Goal: Information Seeking & Learning: Learn about a topic

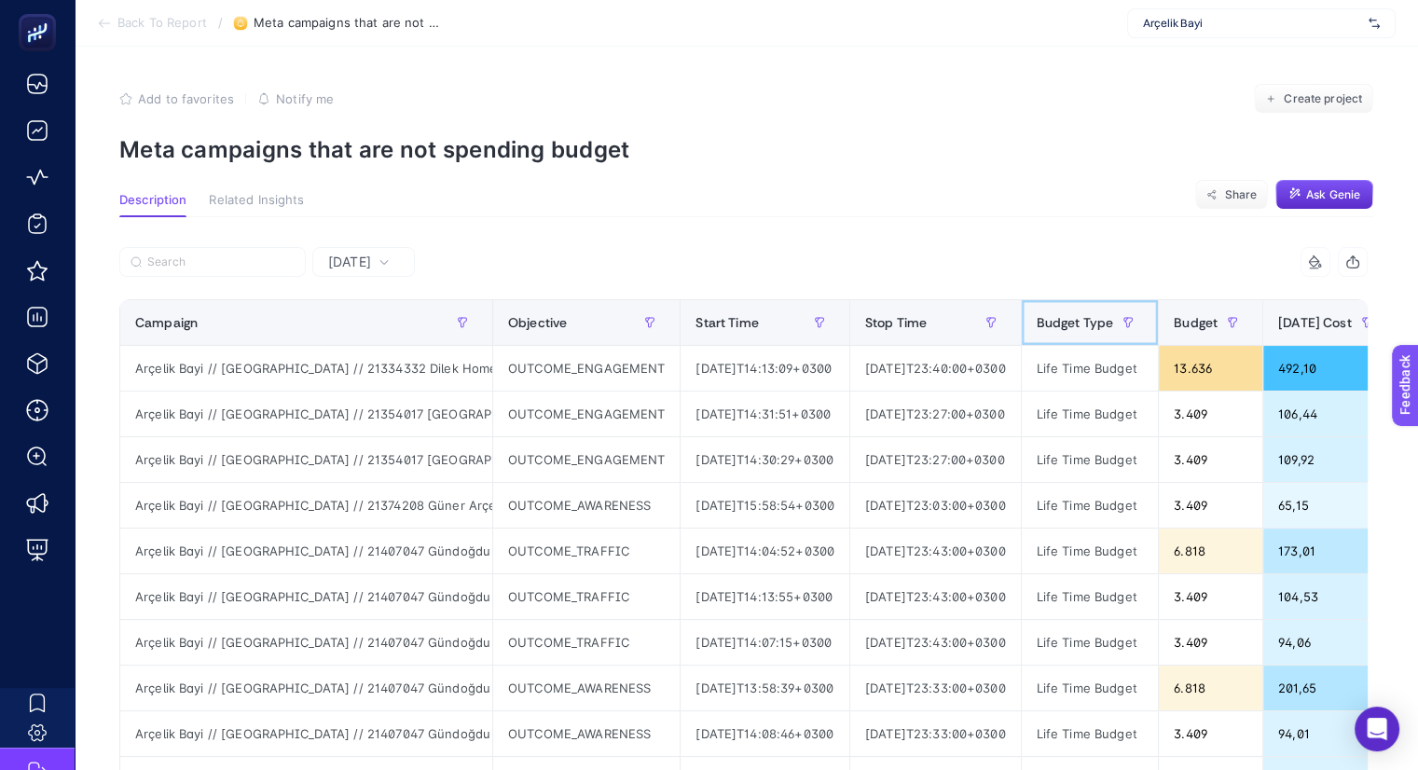
drag, startPoint x: 1133, startPoint y: 309, endPoint x: 1431, endPoint y: 296, distance: 298.6
click at [1418, 296] on html "Back To Report / Meta campaigns that are not spending budget Arçelik Bayi Add t…" at bounding box center [709, 385] width 1418 height 770
click at [924, 261] on div "9 items selected" at bounding box center [1056, 262] width 625 height 30
click at [371, 267] on span "[DATE]" at bounding box center [349, 262] width 43 height 19
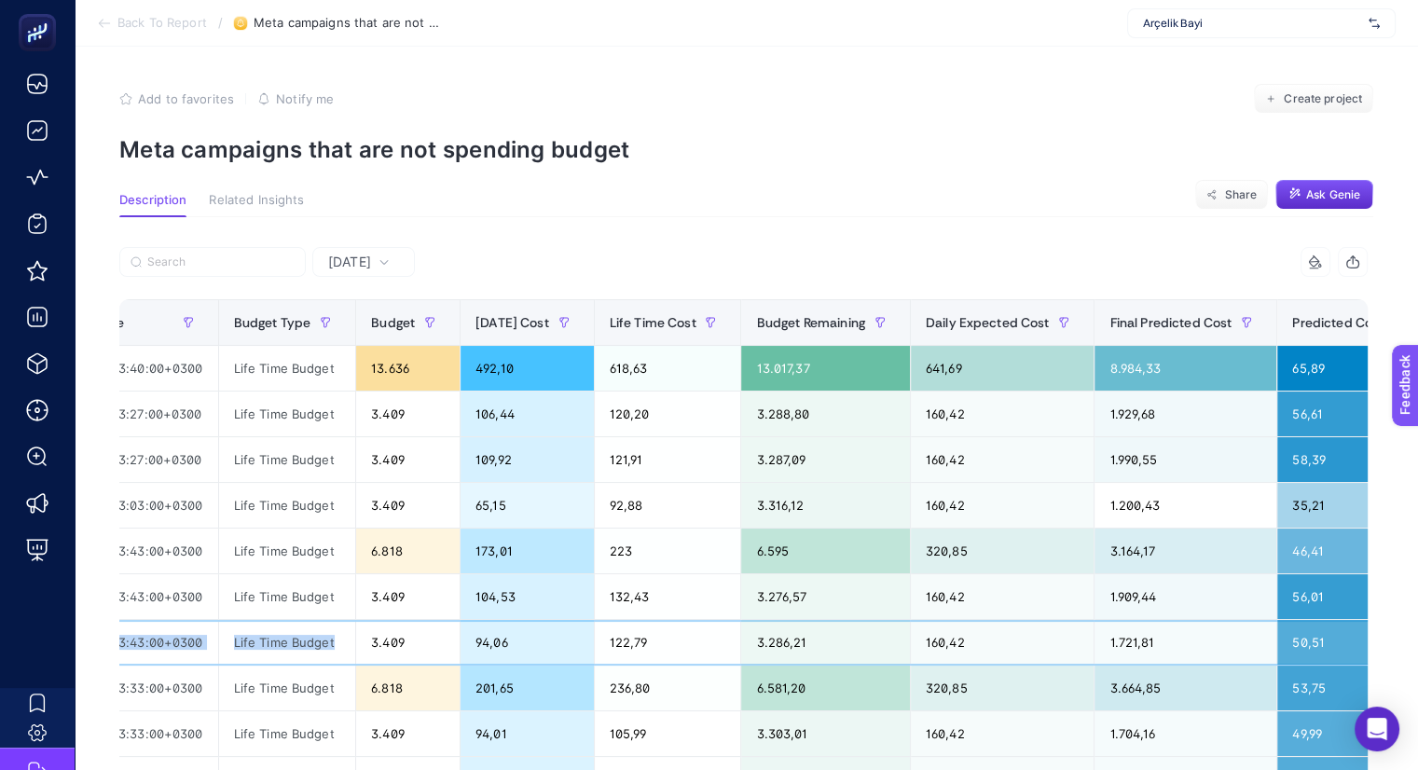
scroll to position [0, 1423]
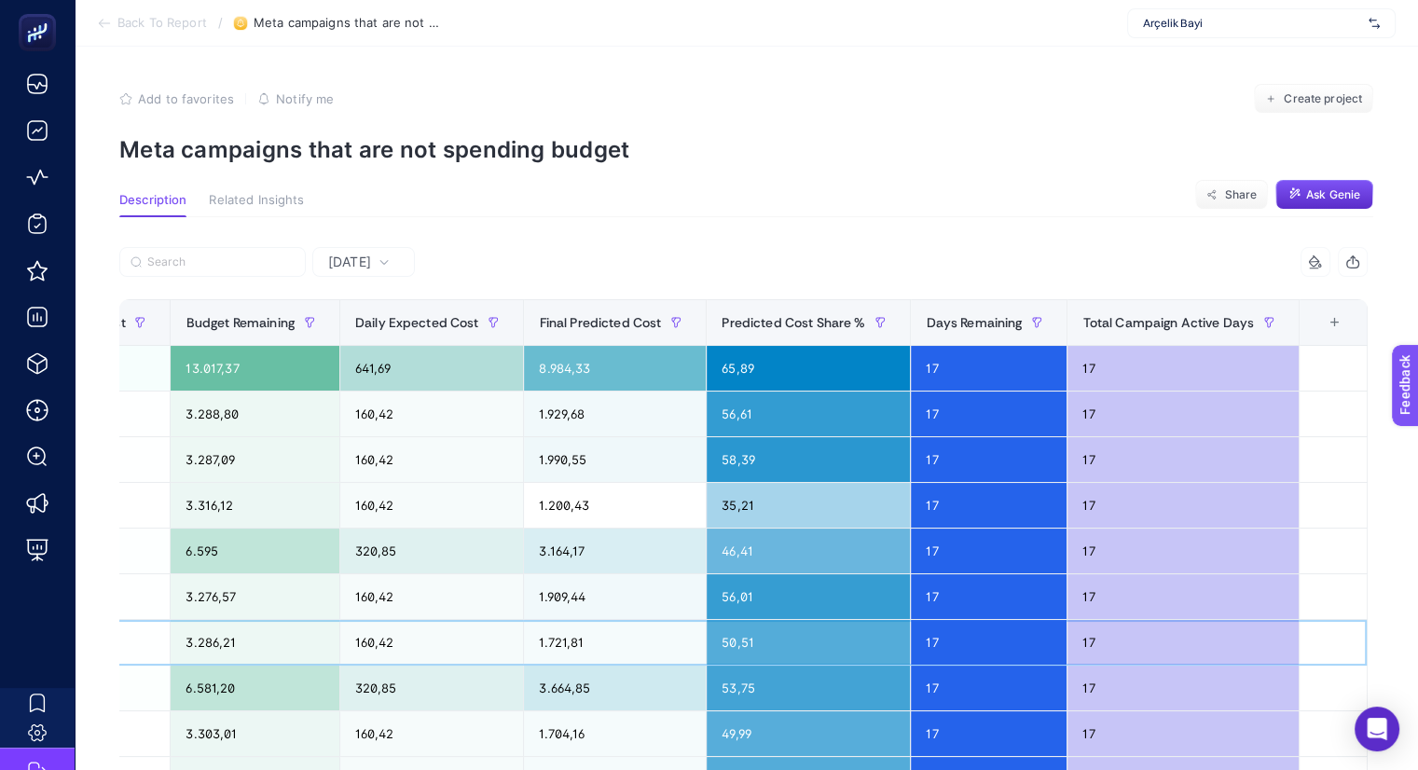
drag, startPoint x: 1224, startPoint y: 632, endPoint x: 1431, endPoint y: 588, distance: 211.6
click at [1418, 588] on html "Back To Report / Meta campaigns that are not spending budget Arçelik Bayi Add t…" at bounding box center [709, 385] width 1418 height 770
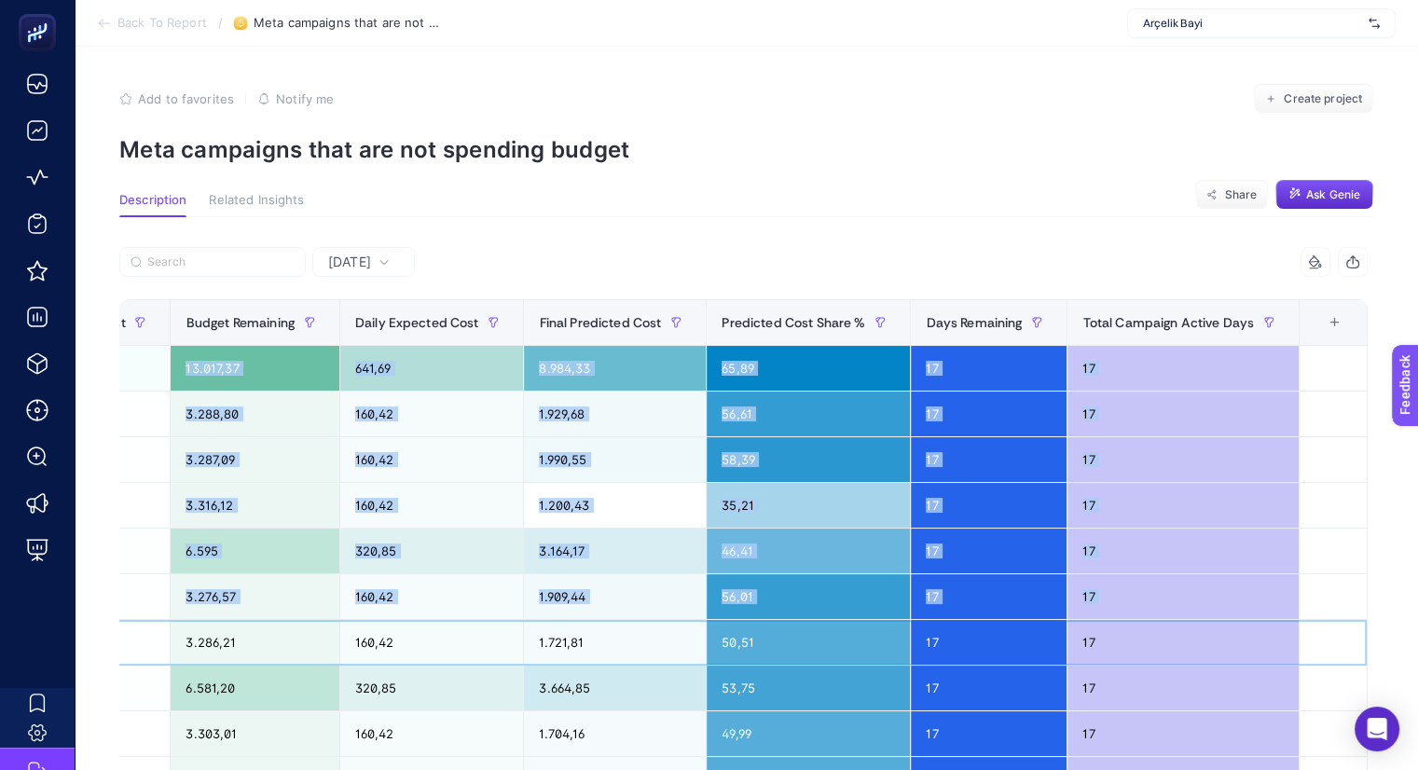
scroll to position [0, 8]
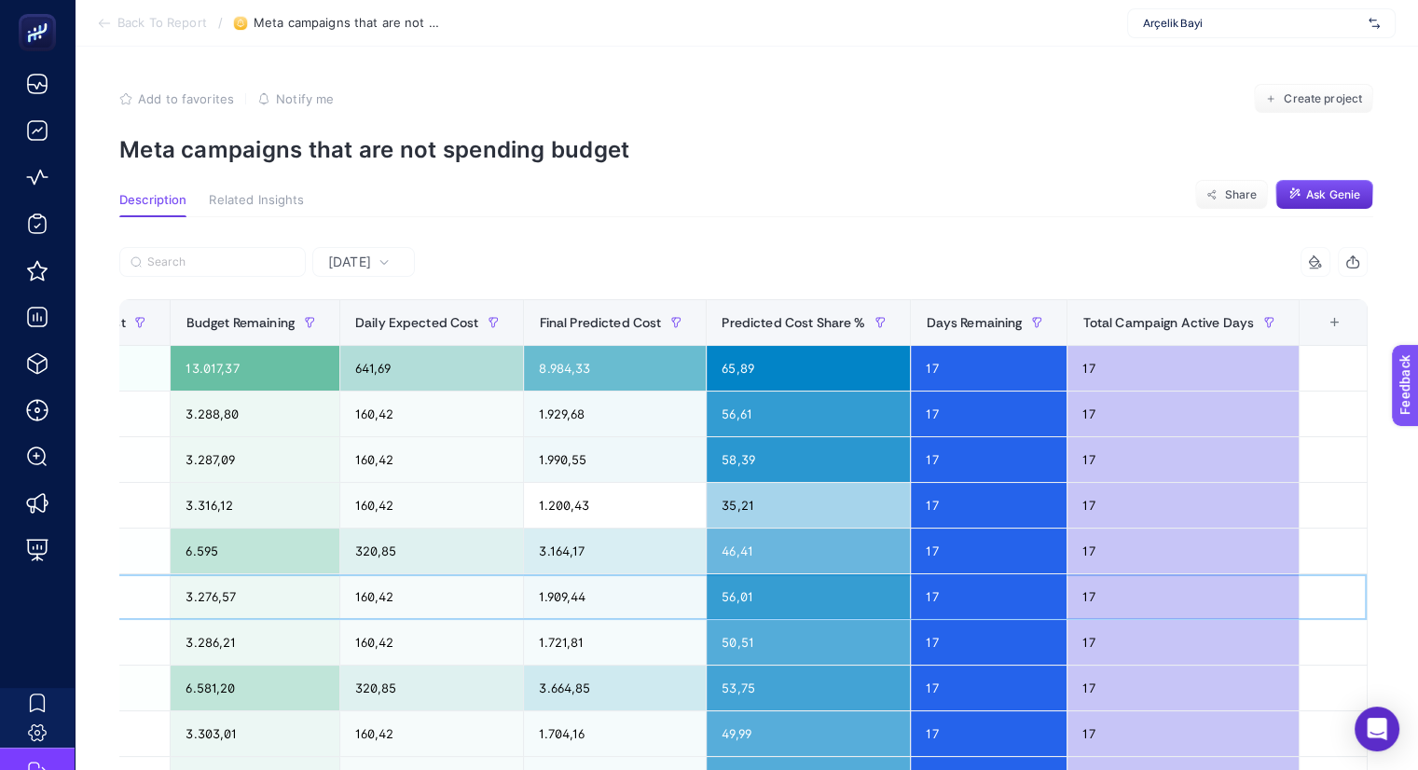
click at [700, 583] on div "1.909,44" at bounding box center [615, 596] width 182 height 45
drag, startPoint x: 232, startPoint y: 308, endPoint x: 80, endPoint y: 313, distance: 152.1
click at [80, 313] on article "Add to favorites false Notify me Create project Meta campaigns that are not spe…" at bounding box center [746, 682] width 1343 height 1271
click at [657, 205] on section "Description Related Insights Share Ask Genie" at bounding box center [746, 205] width 1254 height 24
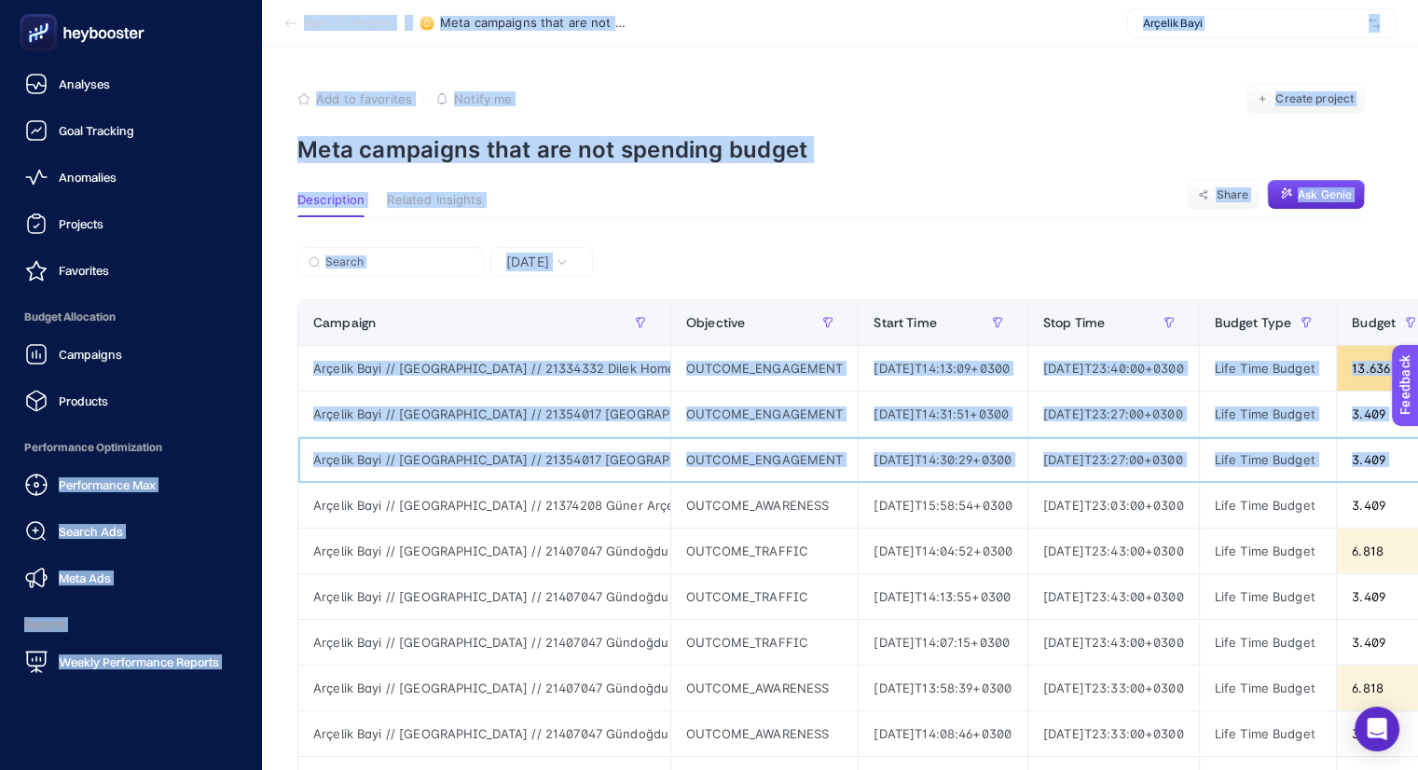
scroll to position [0, 0]
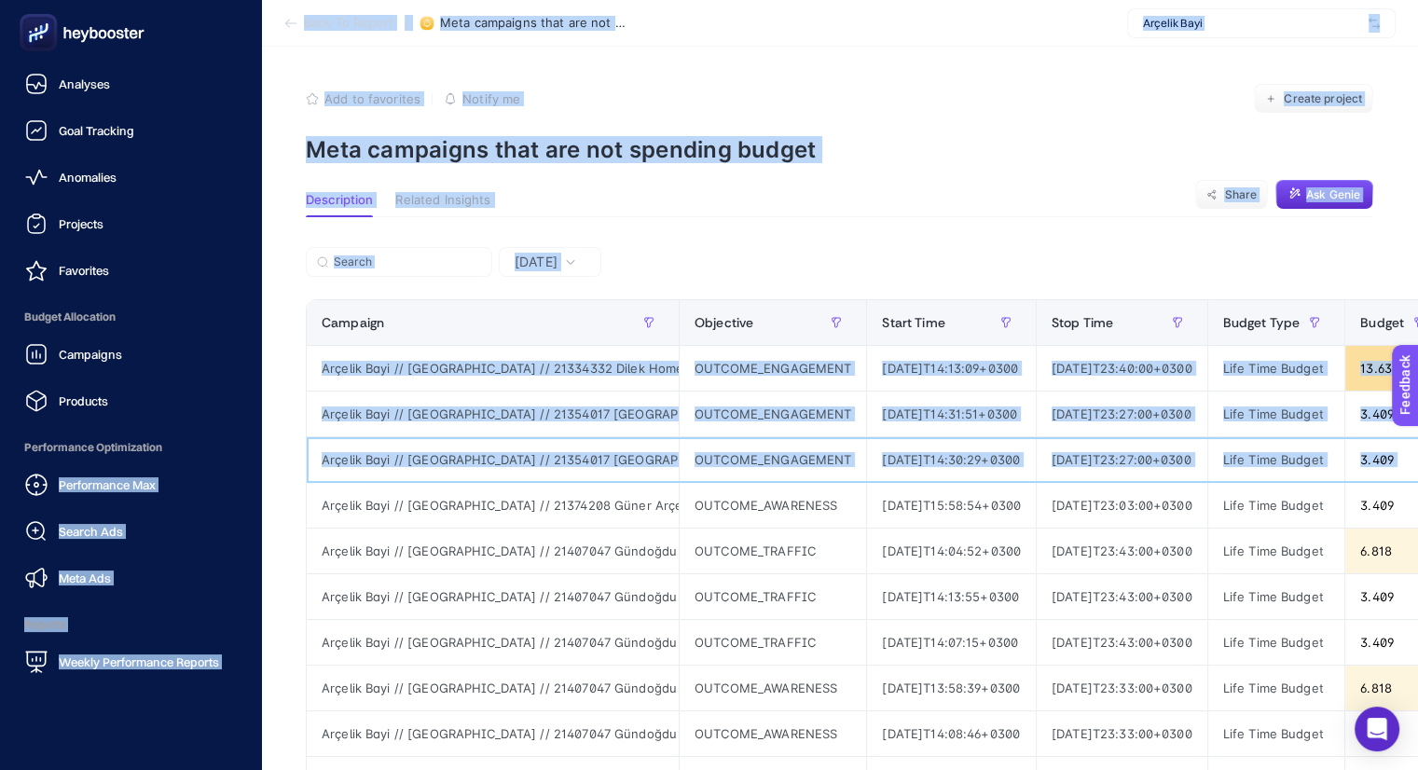
drag, startPoint x: 1029, startPoint y: 457, endPoint x: 0, endPoint y: 457, distance: 1029.3
click at [0, 457] on div "Analyses Goal Tracking Anomalies Projects Favorites Budget Allocation Campaigns…" at bounding box center [709, 658] width 1418 height 1317
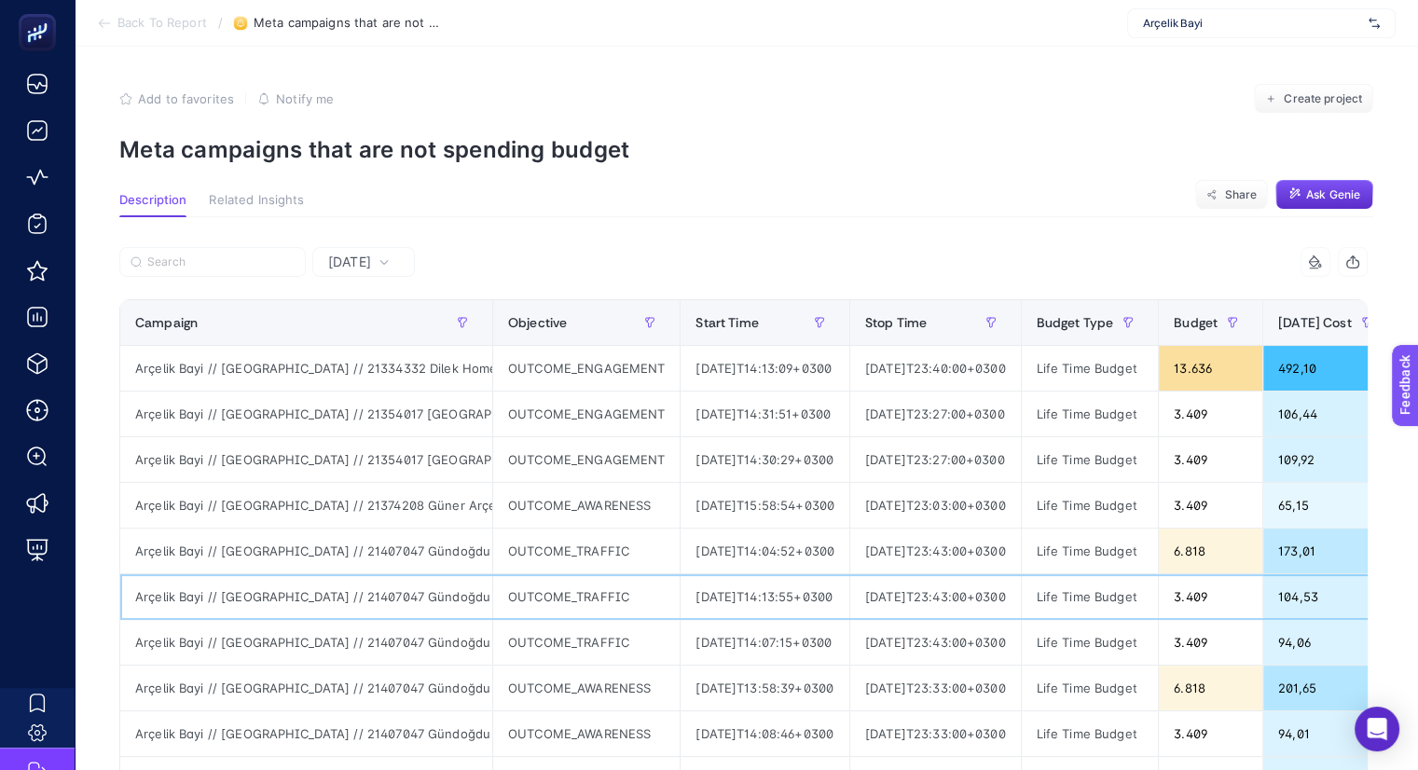
click at [399, 577] on div "Arçelik Bayi // [GEOGRAPHIC_DATA] // 21407047 Gündoğdu Arçelik - [GEOGRAPHIC_DA…" at bounding box center [306, 596] width 372 height 45
click at [724, 98] on div "Add to favorites false Notify me Create project" at bounding box center [746, 99] width 1254 height 30
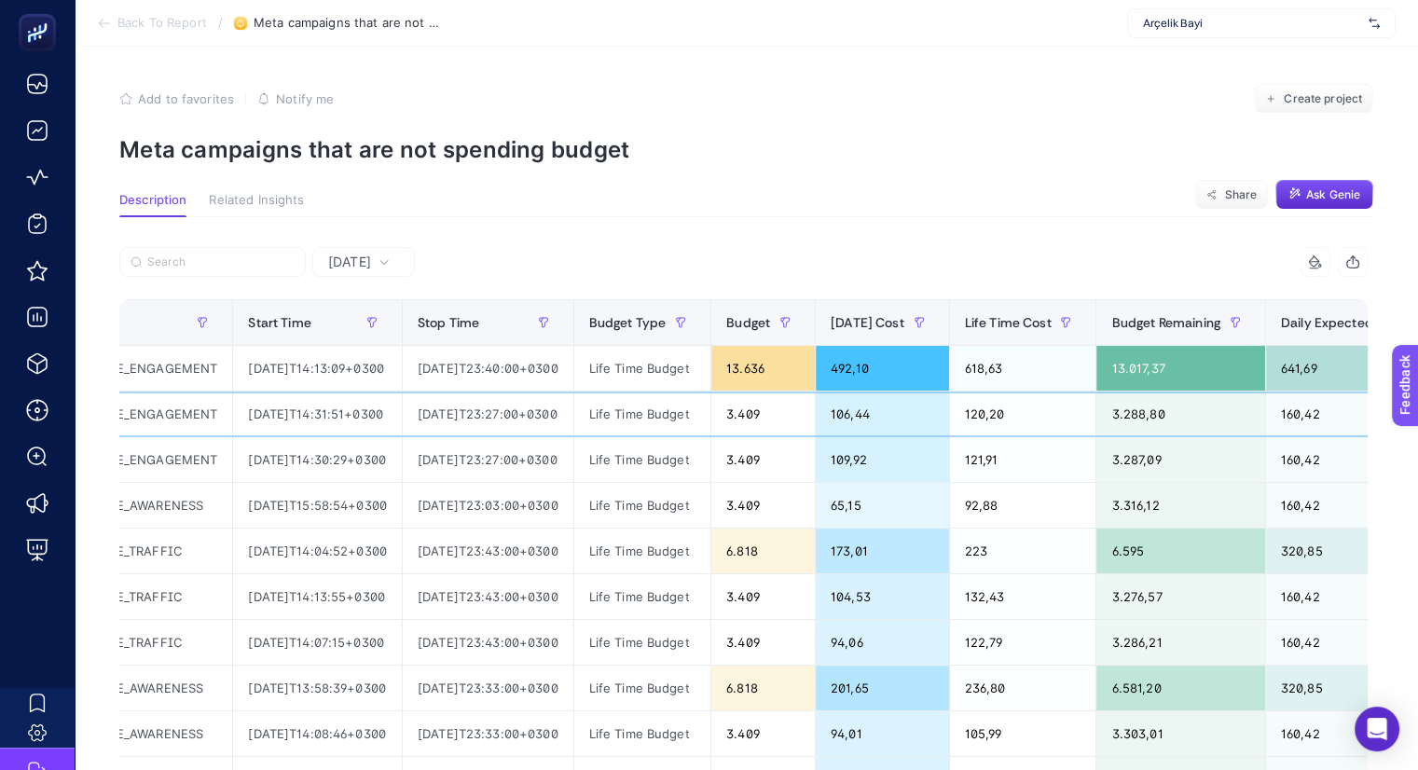
drag, startPoint x: 921, startPoint y: 395, endPoint x: 1431, endPoint y: 389, distance: 510.0
click at [1418, 389] on html "Back To Report / Meta campaigns that are not spending budget Arçelik Bayi Add t…" at bounding box center [709, 385] width 1418 height 770
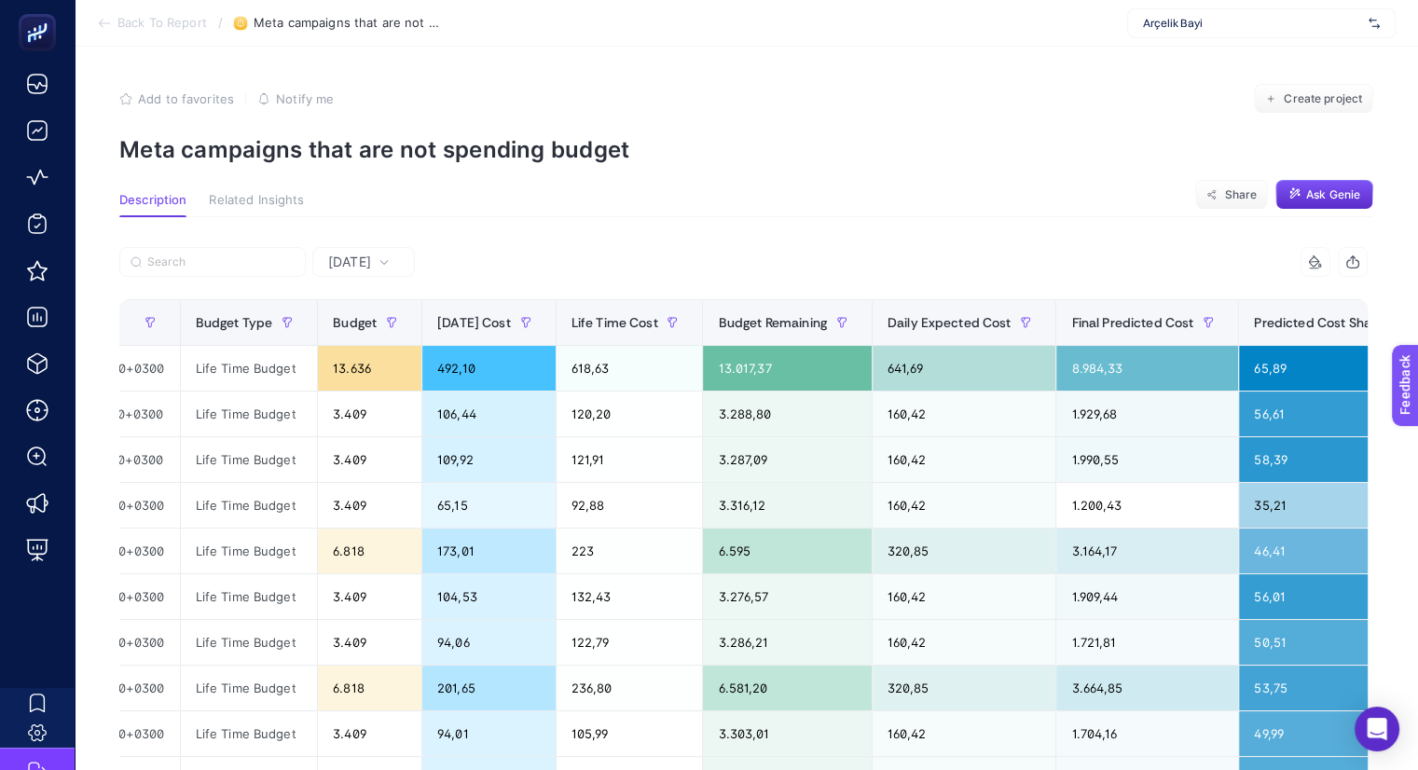
click at [822, 184] on article "Add to favorites false Notify me Create project Meta campaigns that are not spe…" at bounding box center [746, 682] width 1343 height 1271
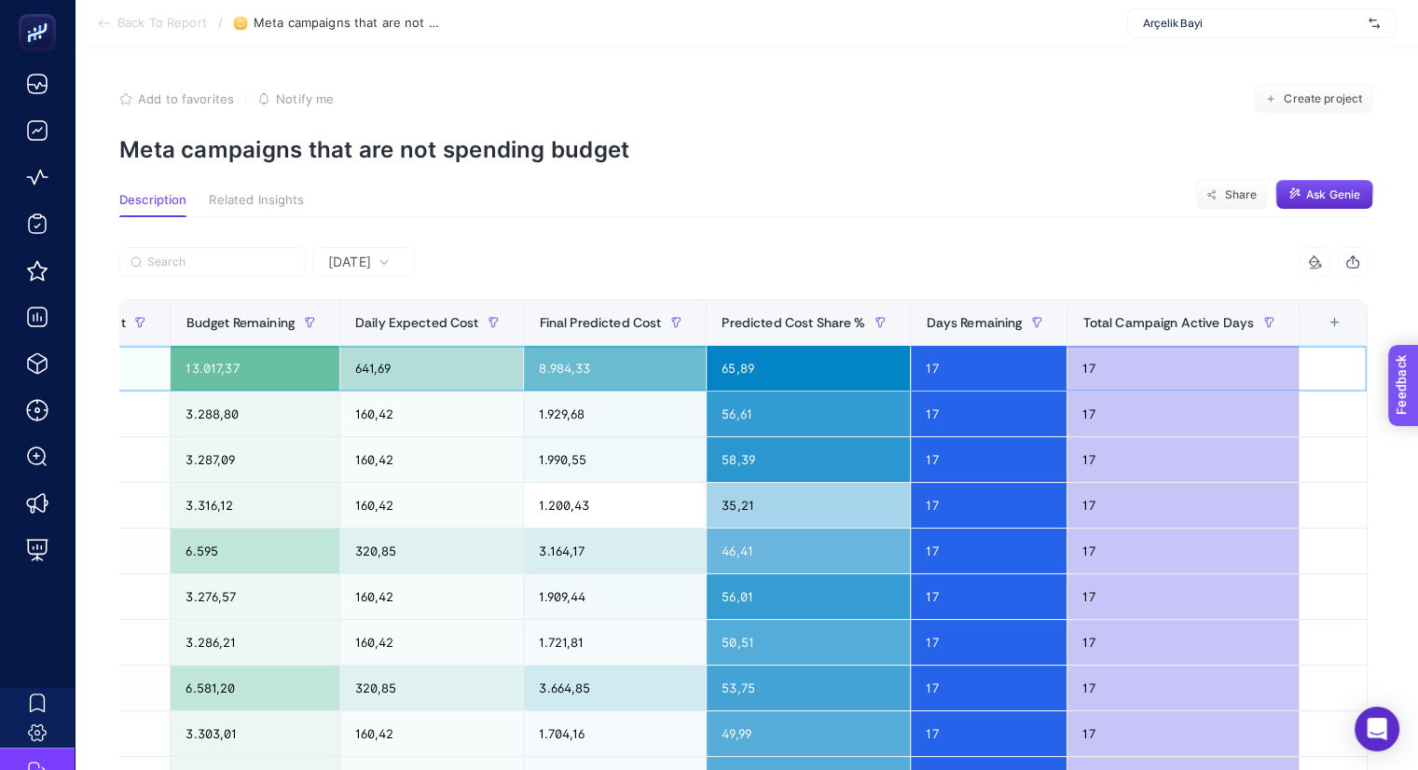
scroll to position [0, 8]
drag, startPoint x: 702, startPoint y: 372, endPoint x: 71, endPoint y: 16, distance: 724.7
click at [1418, 354] on html "Back To Report / Meta campaigns that are not spending budget Arçelik Bayi Add t…" at bounding box center [709, 385] width 1418 height 770
click at [924, 190] on article "Add to favorites false Notify me Create project Meta campaigns that are not spe…" at bounding box center [746, 682] width 1343 height 1271
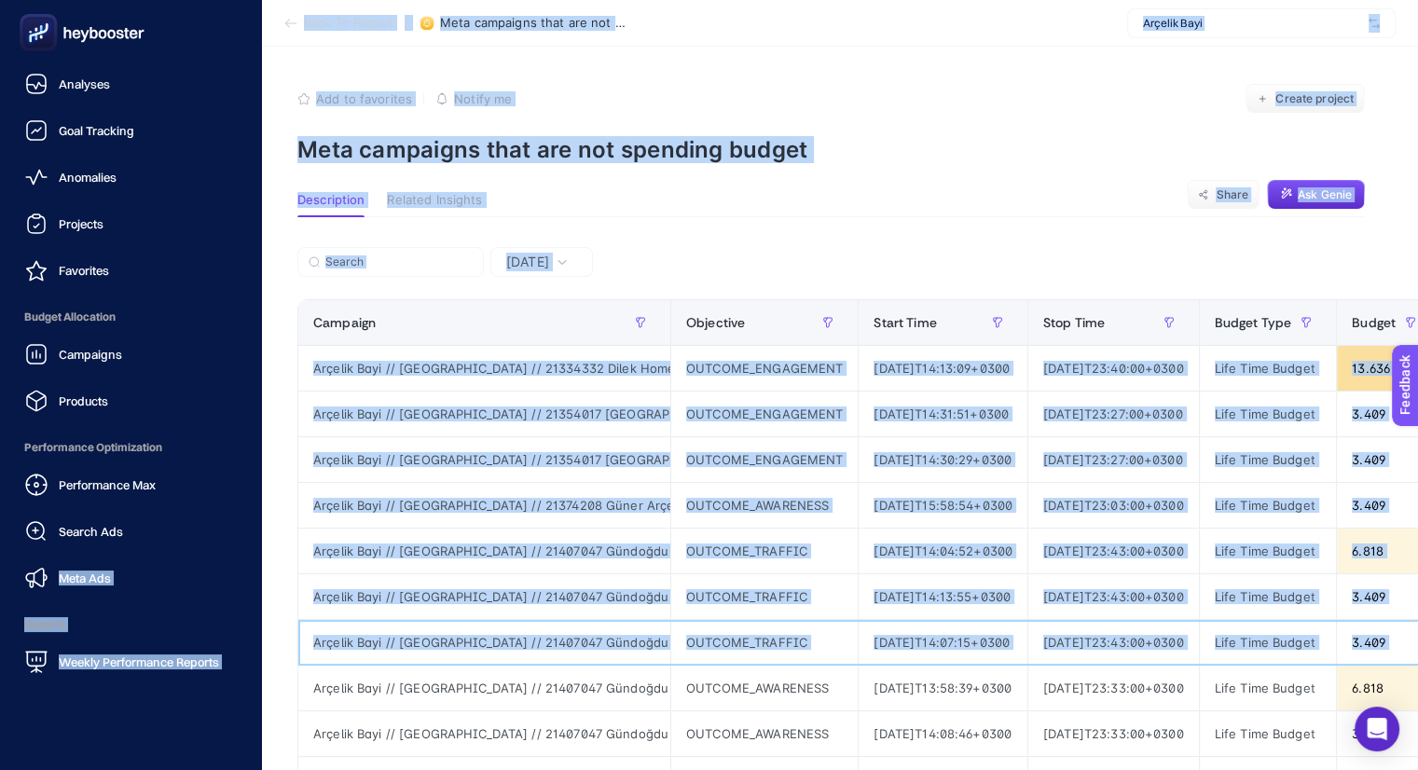
scroll to position [0, 0]
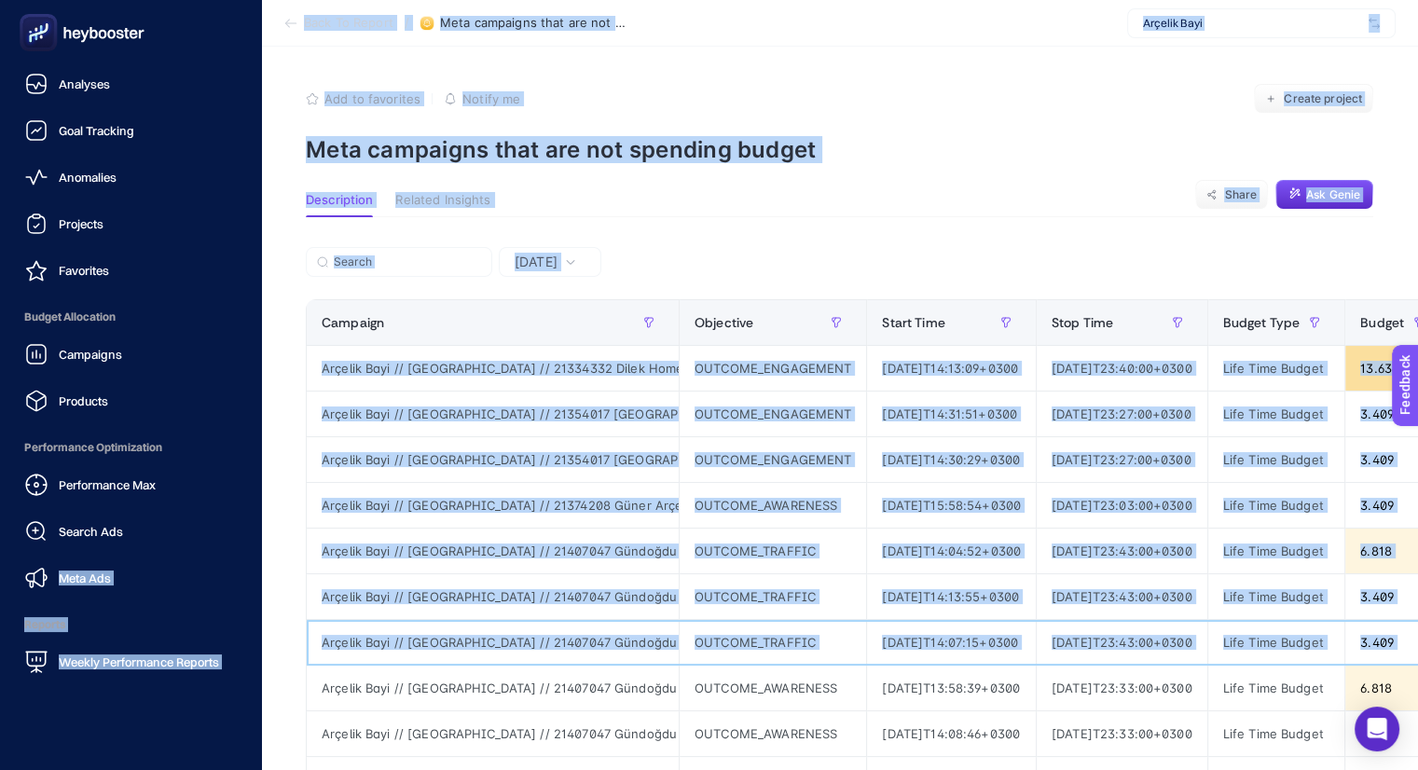
drag, startPoint x: 440, startPoint y: 645, endPoint x: 0, endPoint y: 589, distance: 443.6
click at [0, 589] on div "Analyses Goal Tracking Anomalies Projects Favorites Budget Allocation Campaigns…" at bounding box center [709, 658] width 1418 height 1317
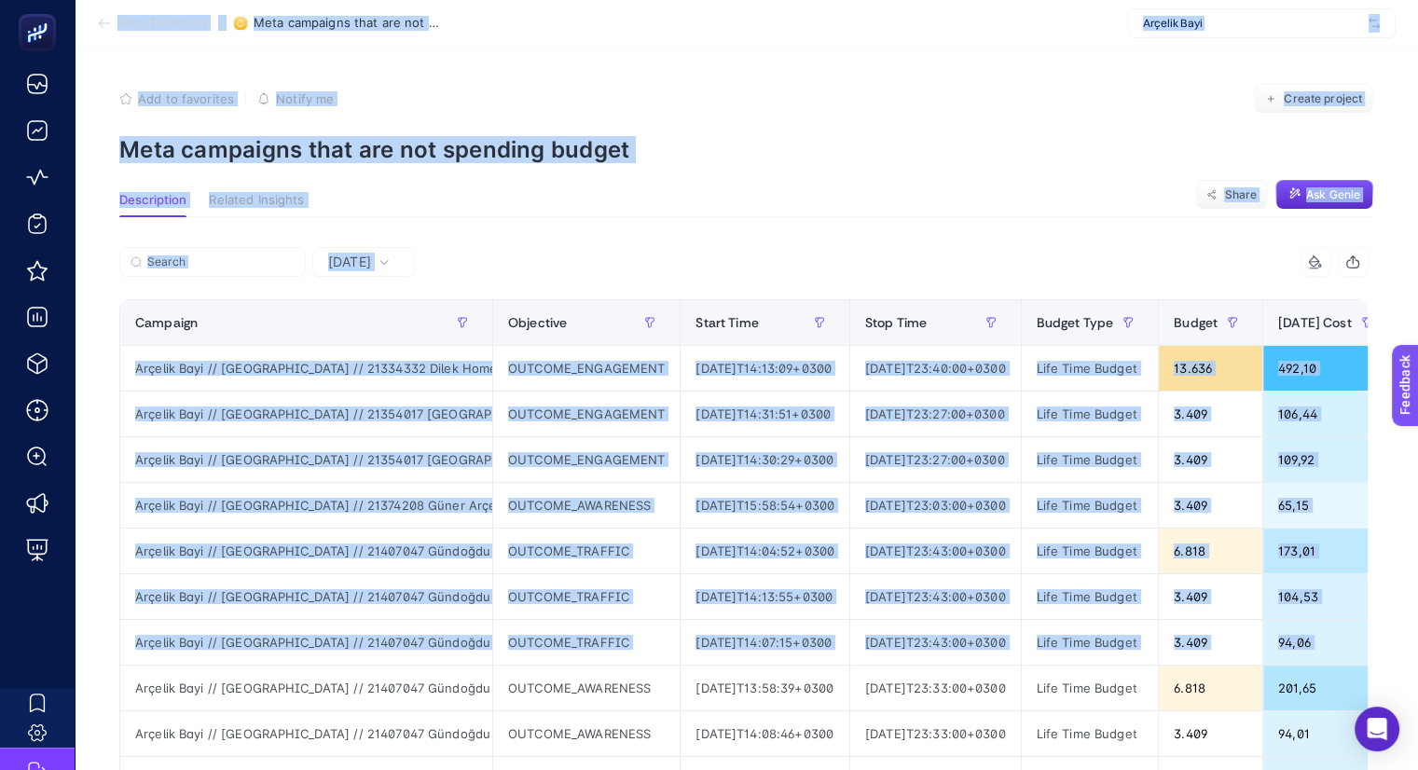
click at [787, 193] on section "Description Related Insights Share Ask Genie" at bounding box center [746, 205] width 1254 height 24
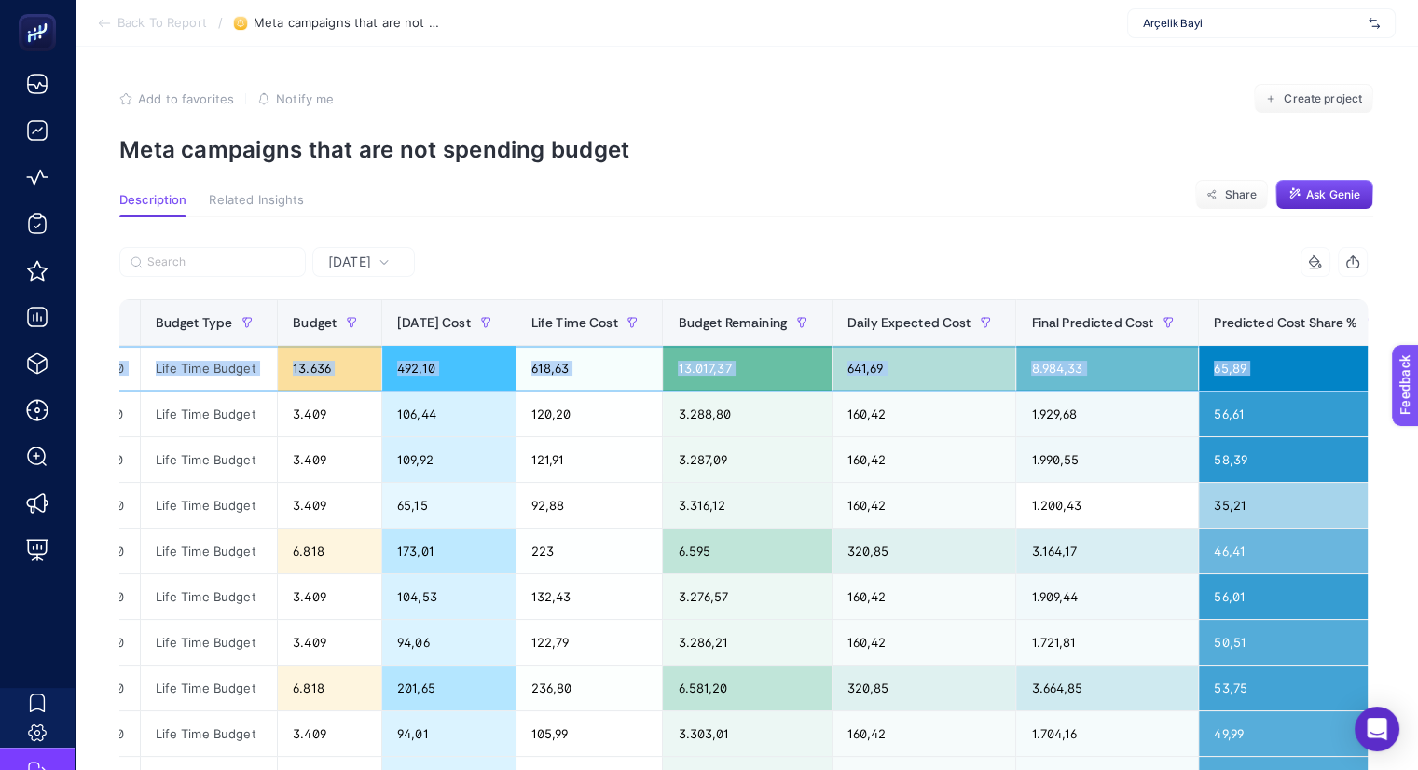
scroll to position [0, 1406]
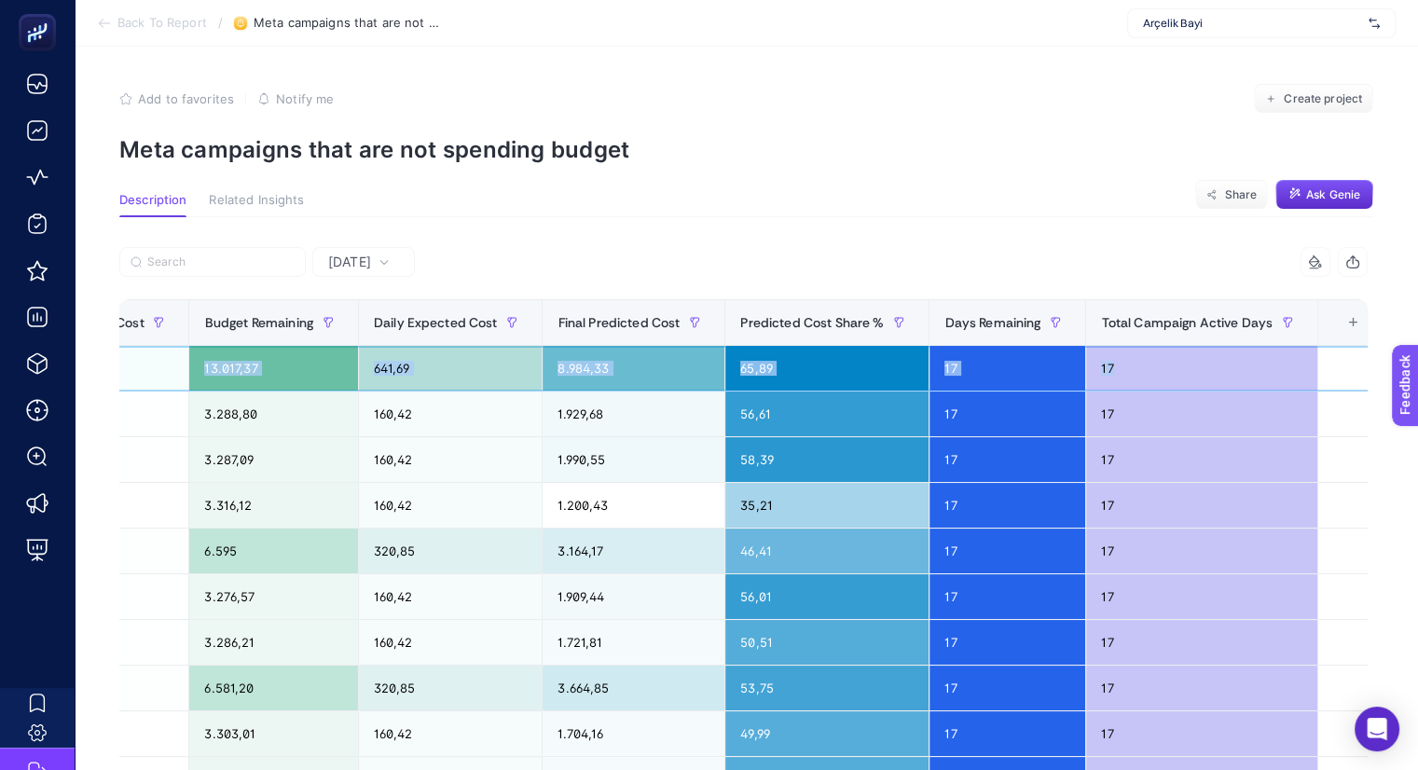
drag, startPoint x: 360, startPoint y: 379, endPoint x: 50, endPoint y: 4, distance: 486.1
click at [1418, 375] on html "Back To Report / Meta campaigns that are not spending budget Arçelik Bayi Add t…" at bounding box center [709, 385] width 1418 height 770
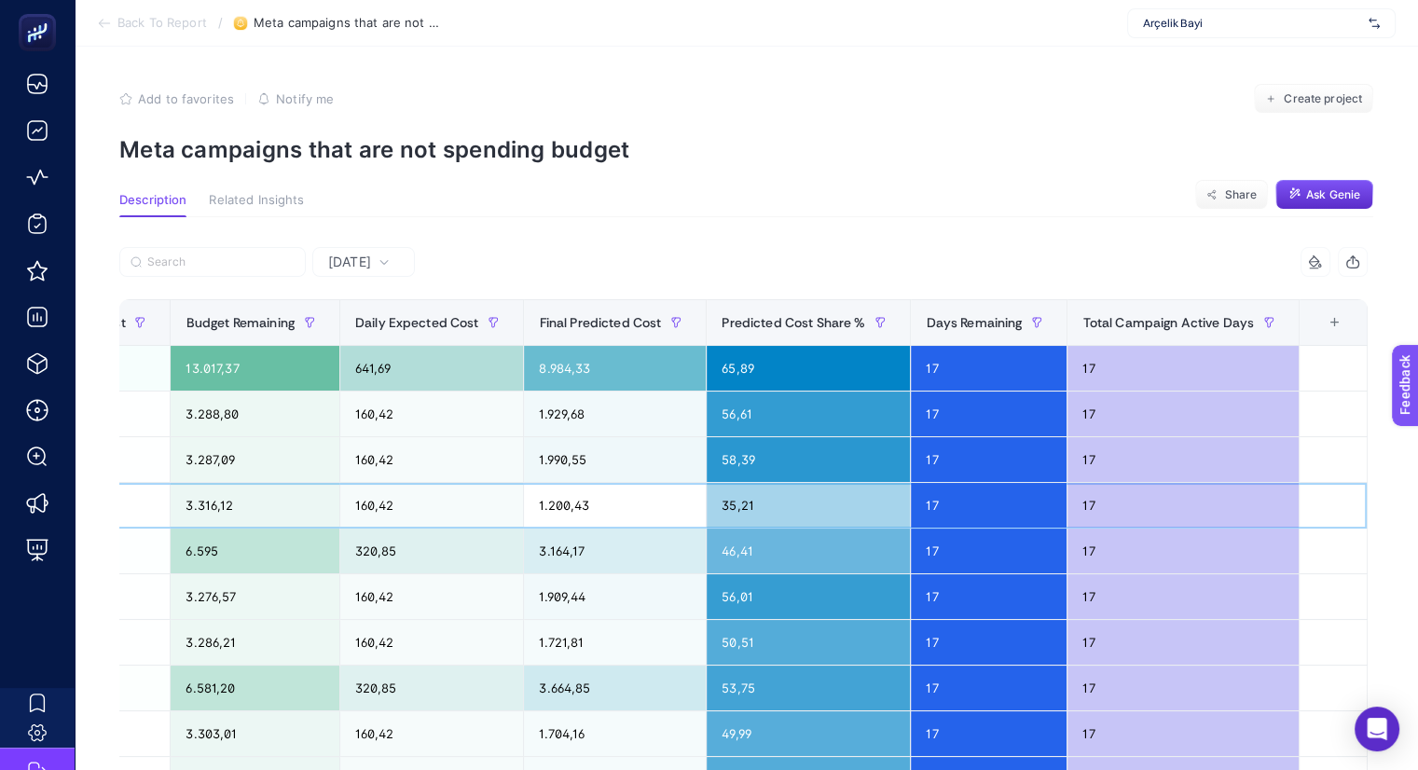
click at [1105, 507] on div "17" at bounding box center [1182, 505] width 231 height 45
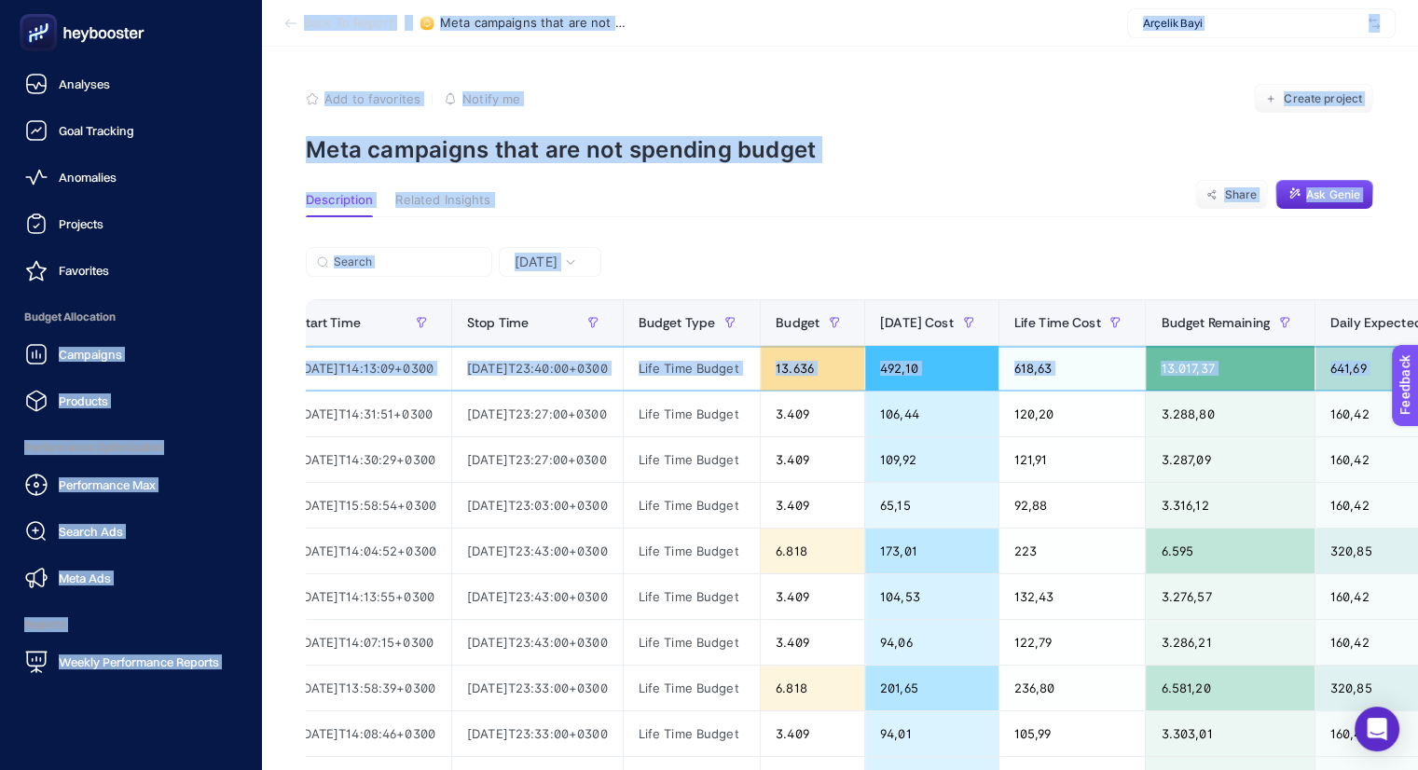
scroll to position [0, 0]
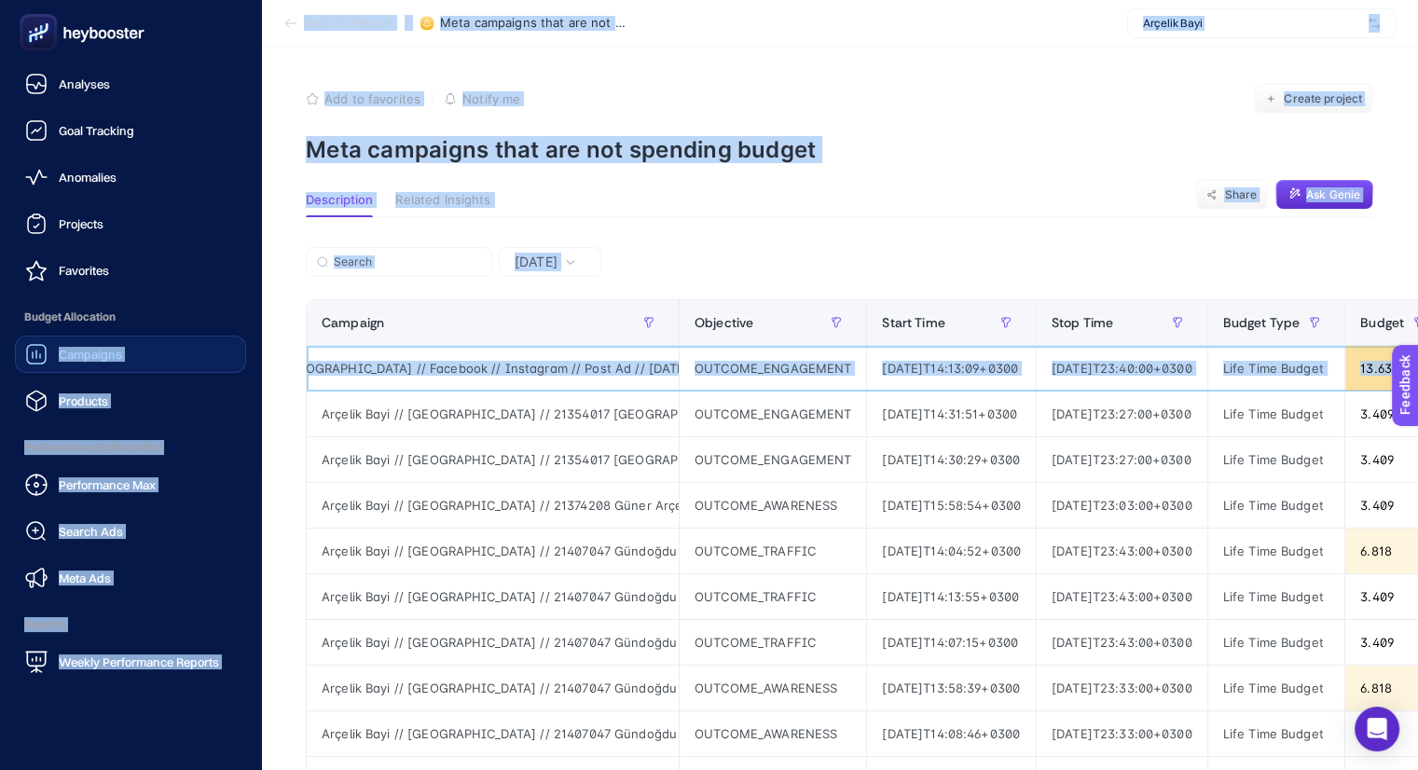
drag, startPoint x: 1175, startPoint y: 362, endPoint x: 30, endPoint y: 361, distance: 1144.9
click at [1, 360] on div "Analyses Goal Tracking Anomalies Projects Favorites Budget Allocation Campaigns…" at bounding box center [709, 658] width 1418 height 1317
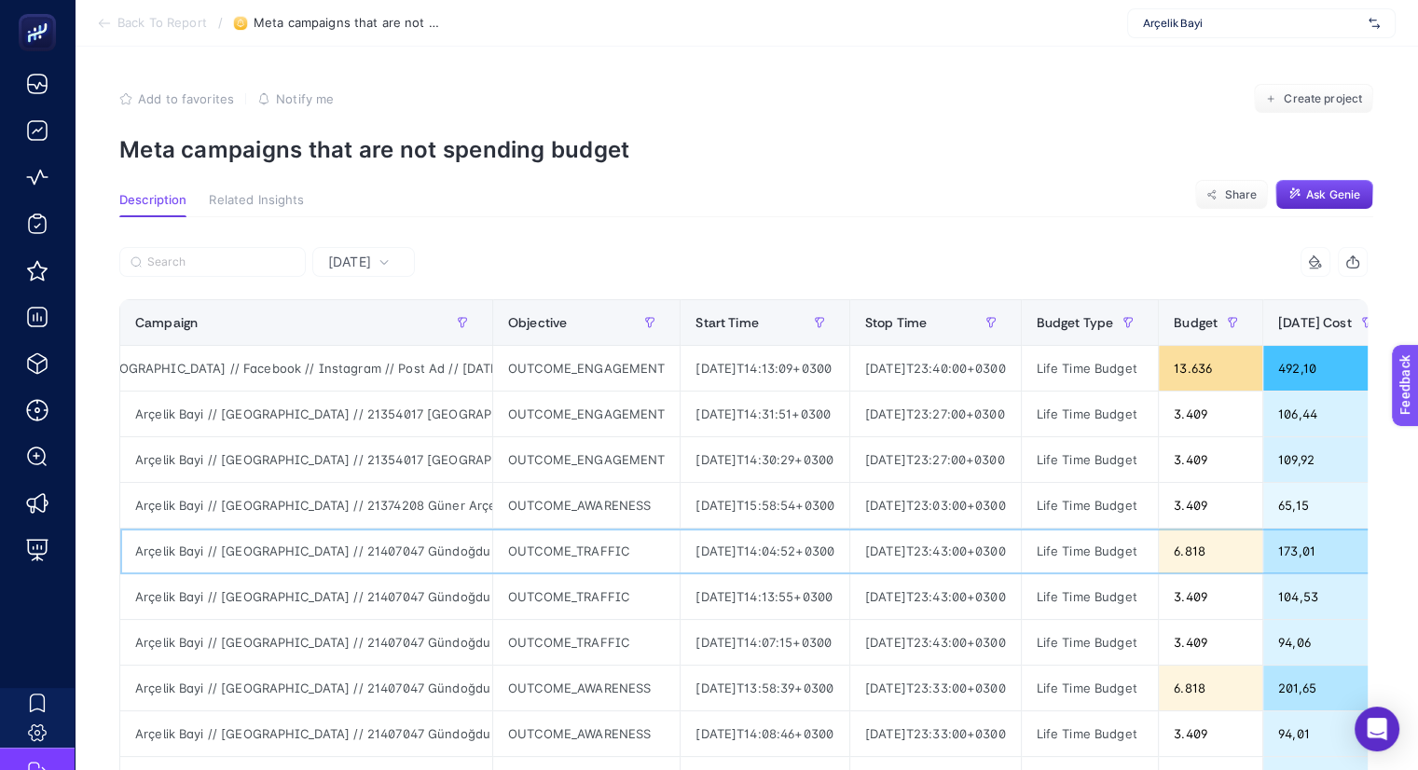
click at [569, 534] on div "OUTCOME_TRAFFIC" at bounding box center [586, 551] width 186 height 45
drag, startPoint x: 1122, startPoint y: 8, endPoint x: 948, endPoint y: 120, distance: 207.1
click at [932, 141] on p "Meta campaigns that are not spending budget" at bounding box center [746, 149] width 1254 height 27
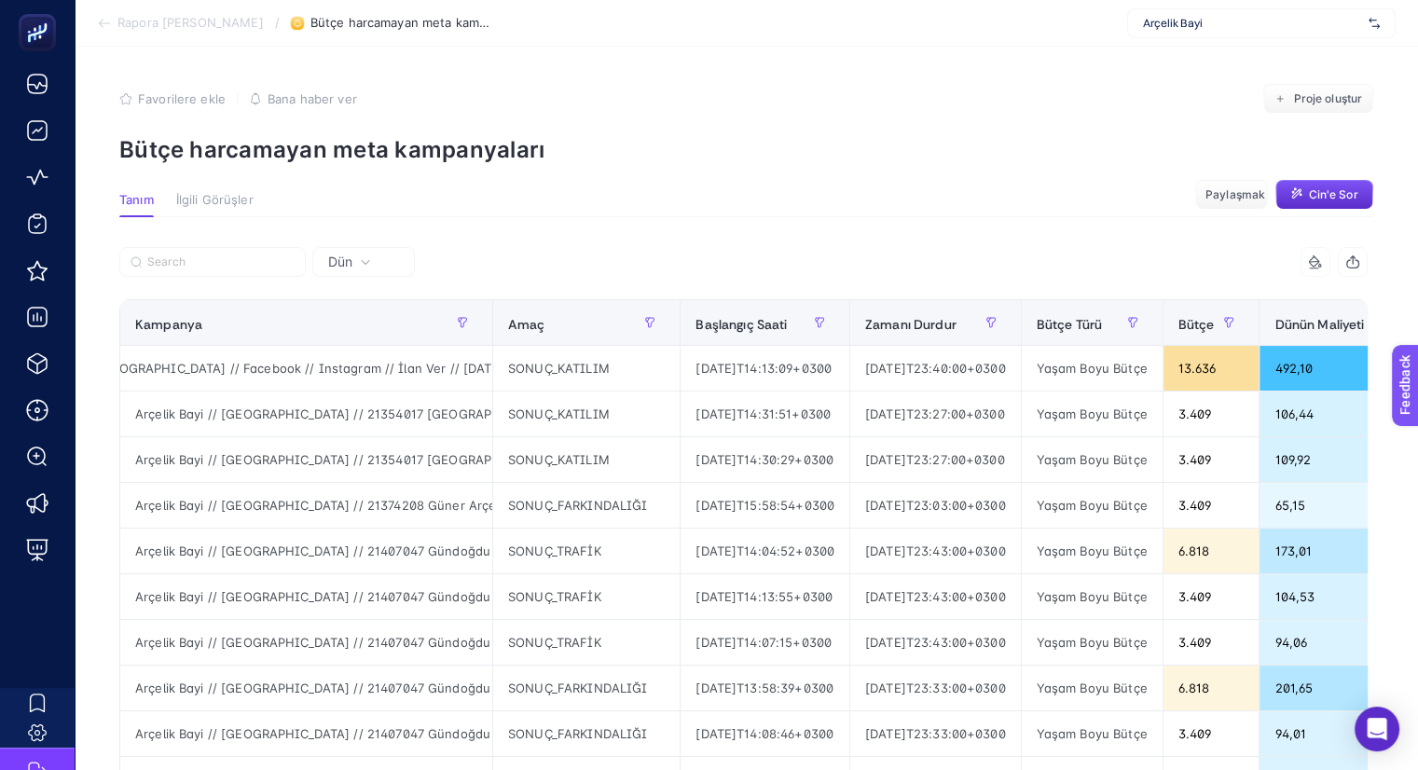
click at [968, 200] on section "Tanım İlgili Görüşler Paylaşmak Cin'e Sor" at bounding box center [746, 205] width 1254 height 24
